Goal: Task Accomplishment & Management: Use online tool/utility

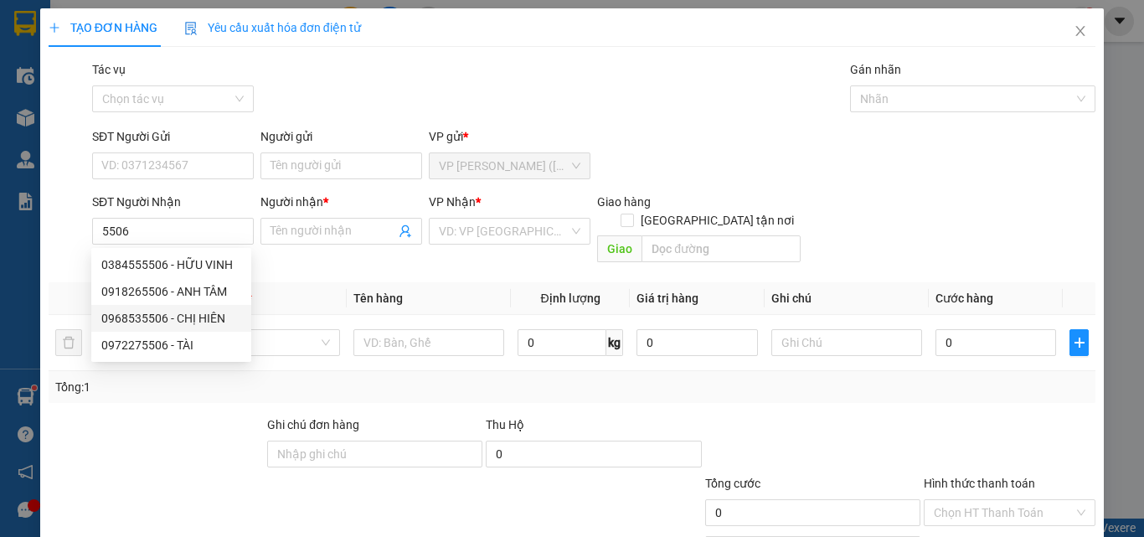
type input "5506"
click at [1009, 177] on div "SĐT Người Gửi VD: 0371234567 Người gửi Tên người gửi VP gửi * VP [PERSON_NAME] …" at bounding box center [594, 156] width 1010 height 59
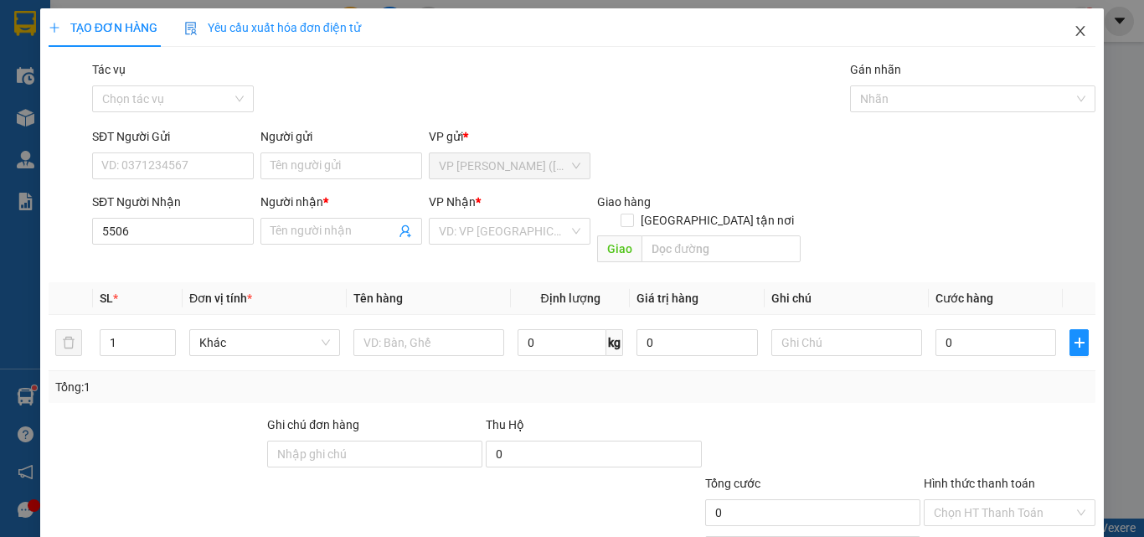
click at [1076, 29] on icon "close" at bounding box center [1080, 31] width 9 height 10
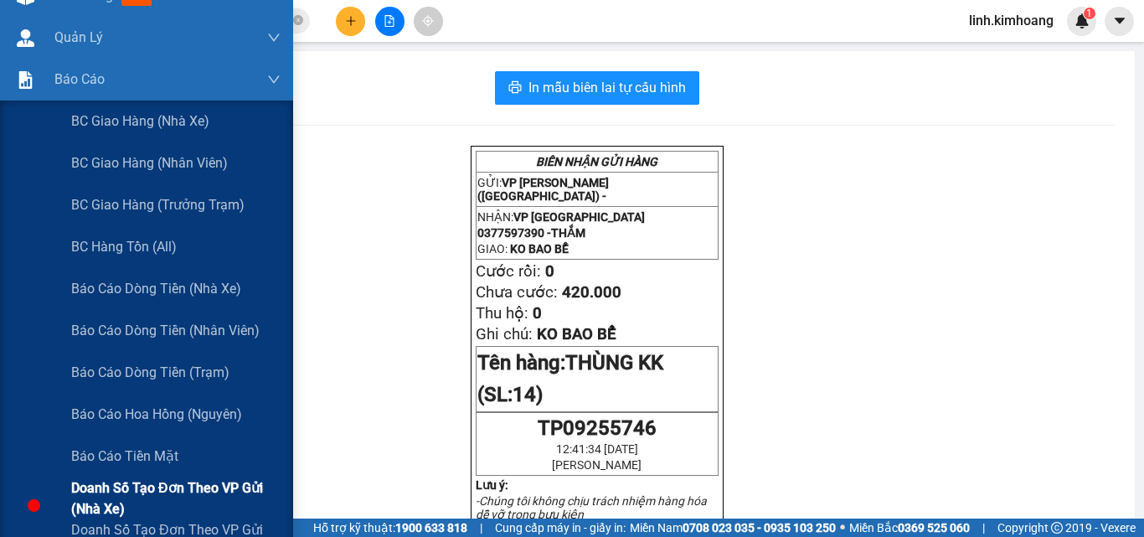
scroll to position [251, 0]
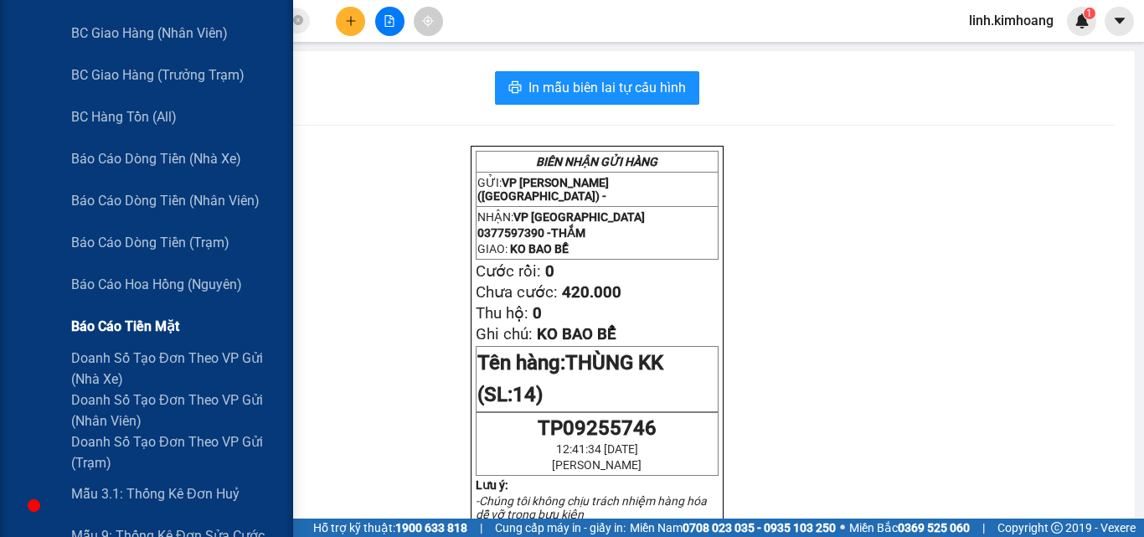
click at [139, 323] on span "Báo cáo tiền mặt" at bounding box center [125, 326] width 108 height 21
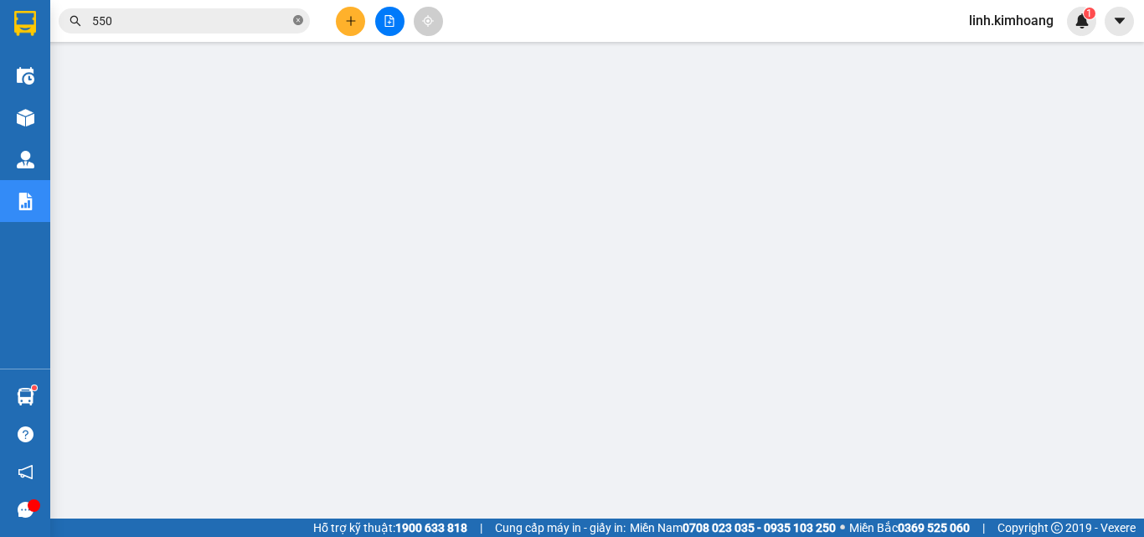
click at [300, 19] on icon "close-circle" at bounding box center [298, 20] width 10 height 10
click at [202, 23] on input "text" at bounding box center [191, 21] width 198 height 18
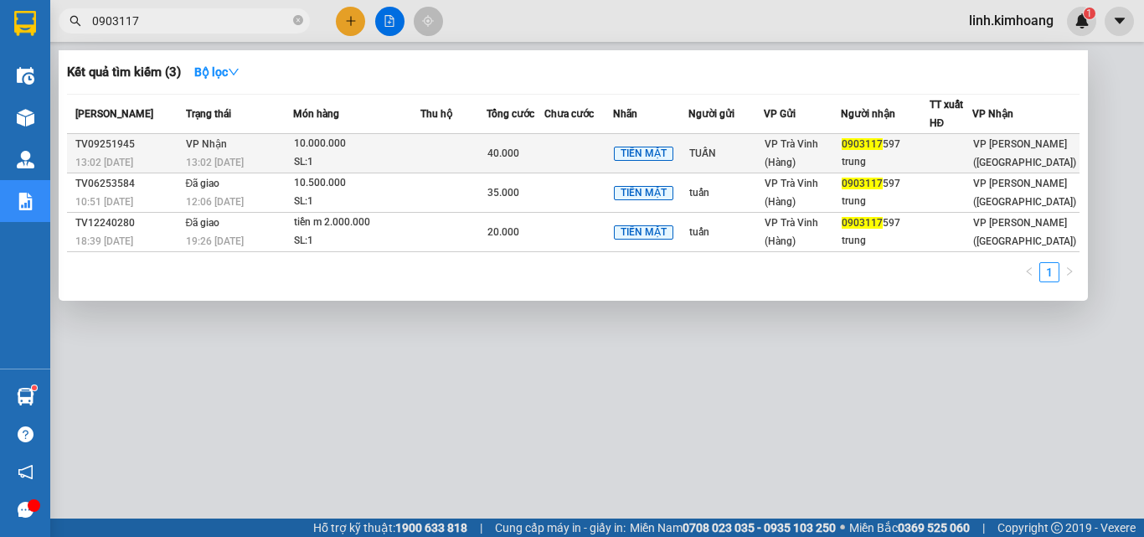
type input "0903117"
click at [800, 155] on div "VP Trà Vinh (Hàng)" at bounding box center [801, 153] width 75 height 37
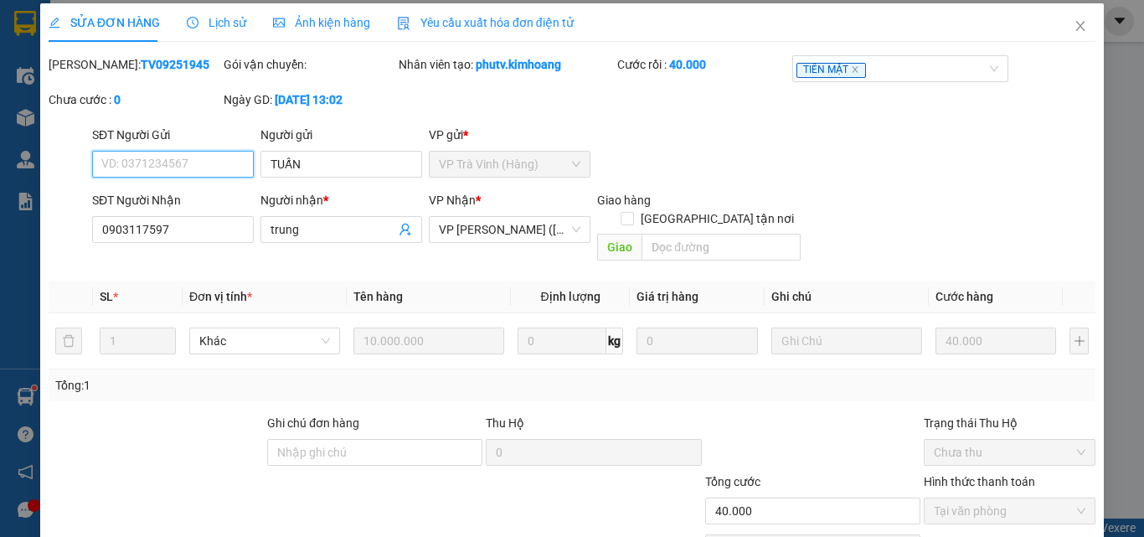
scroll to position [86, 0]
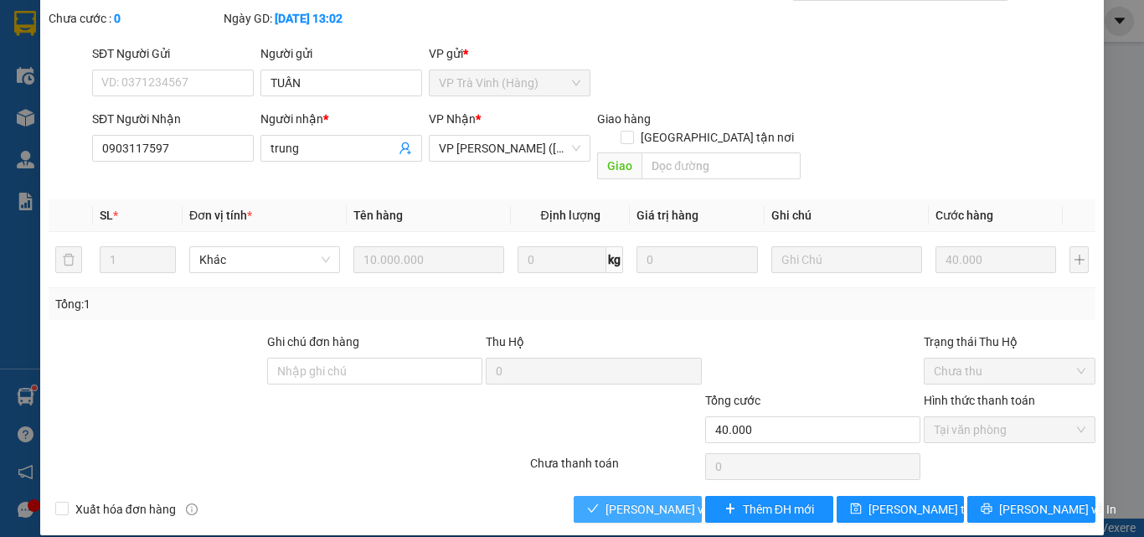
click at [622, 500] on span "[PERSON_NAME] và Giao hàng" at bounding box center [685, 509] width 161 height 18
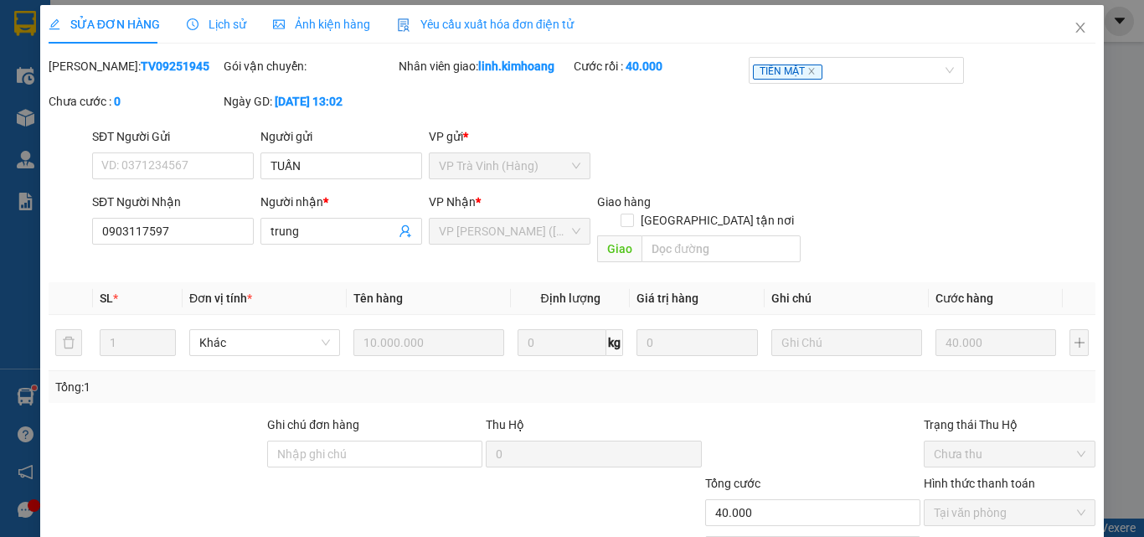
scroll to position [0, 0]
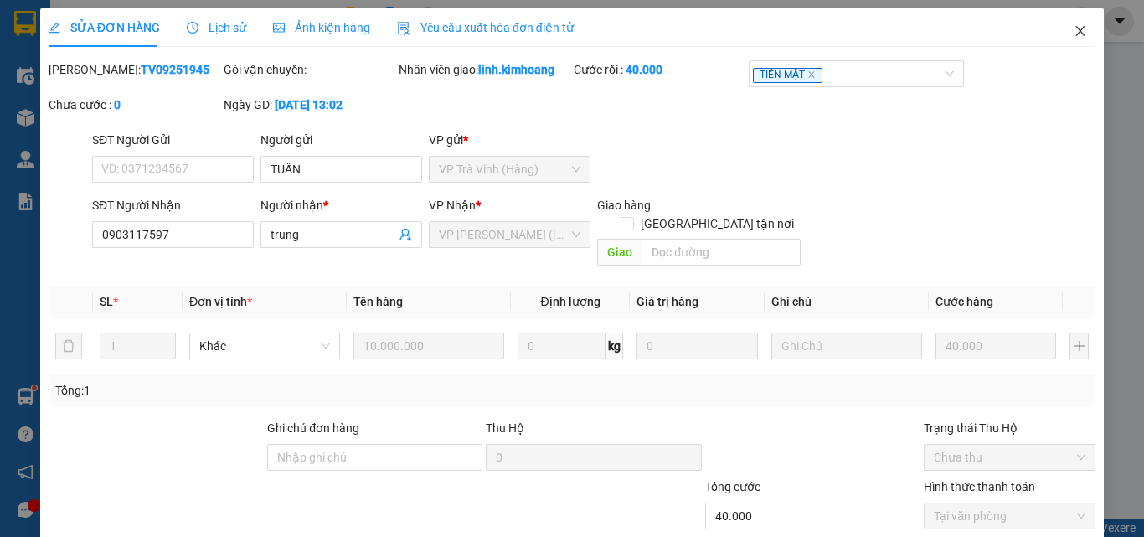
click at [1073, 28] on icon "close" at bounding box center [1079, 30] width 13 height 13
